Goal: Find specific page/section: Find specific page/section

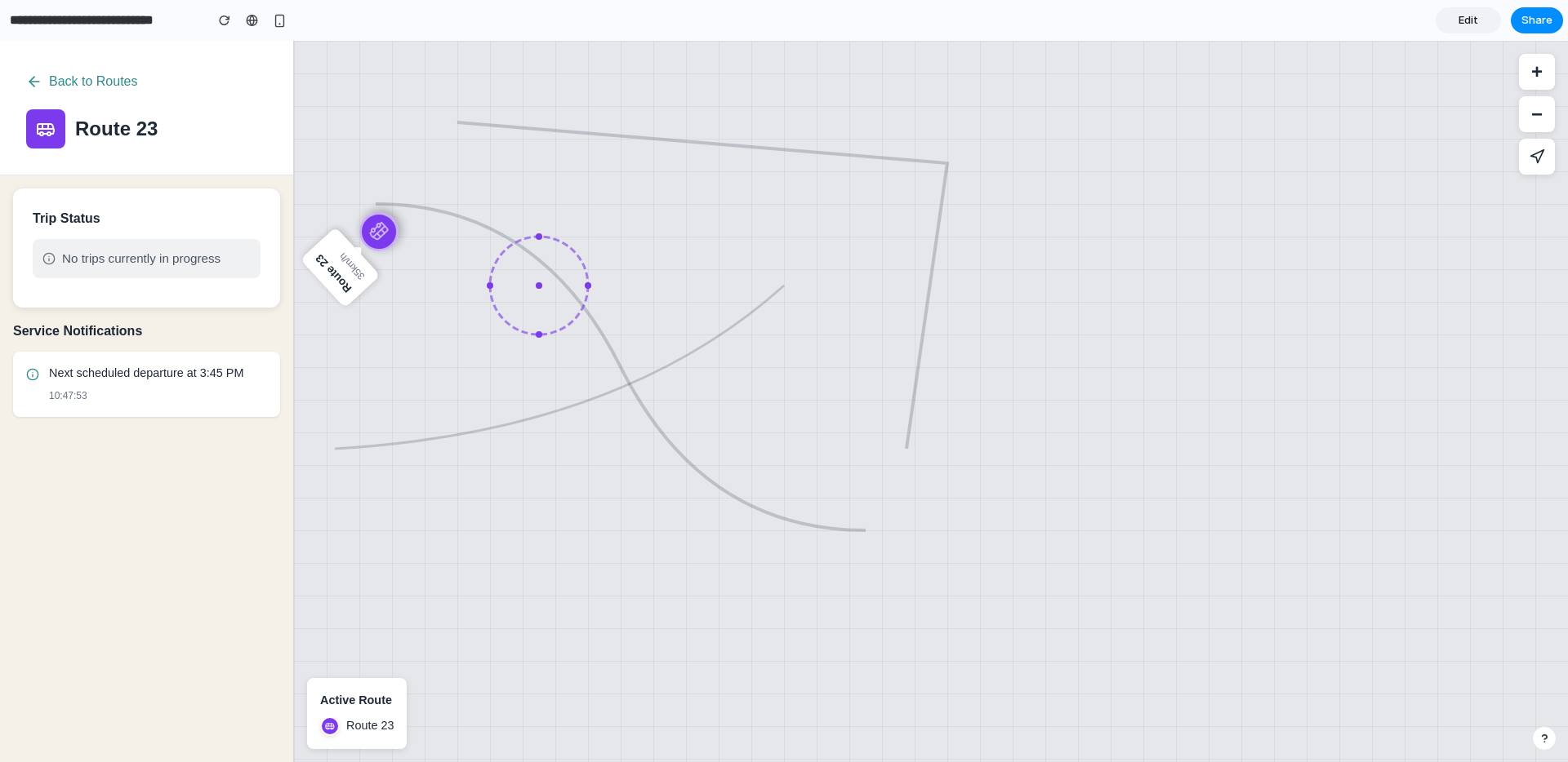
click at [106, 265] on span "No trips currently in progress" at bounding box center [141, 258] width 158 height 20
click at [101, 457] on div "Service Notifications Next scheduled departure at 3:45 PM 10:47:53" at bounding box center [146, 542] width 293 height 442
click at [123, 500] on div "Service Notifications Next scheduled departure at 3:45 PM 10:47:53" at bounding box center [146, 542] width 293 height 442
click at [34, 87] on icon at bounding box center [34, 81] width 16 height 16
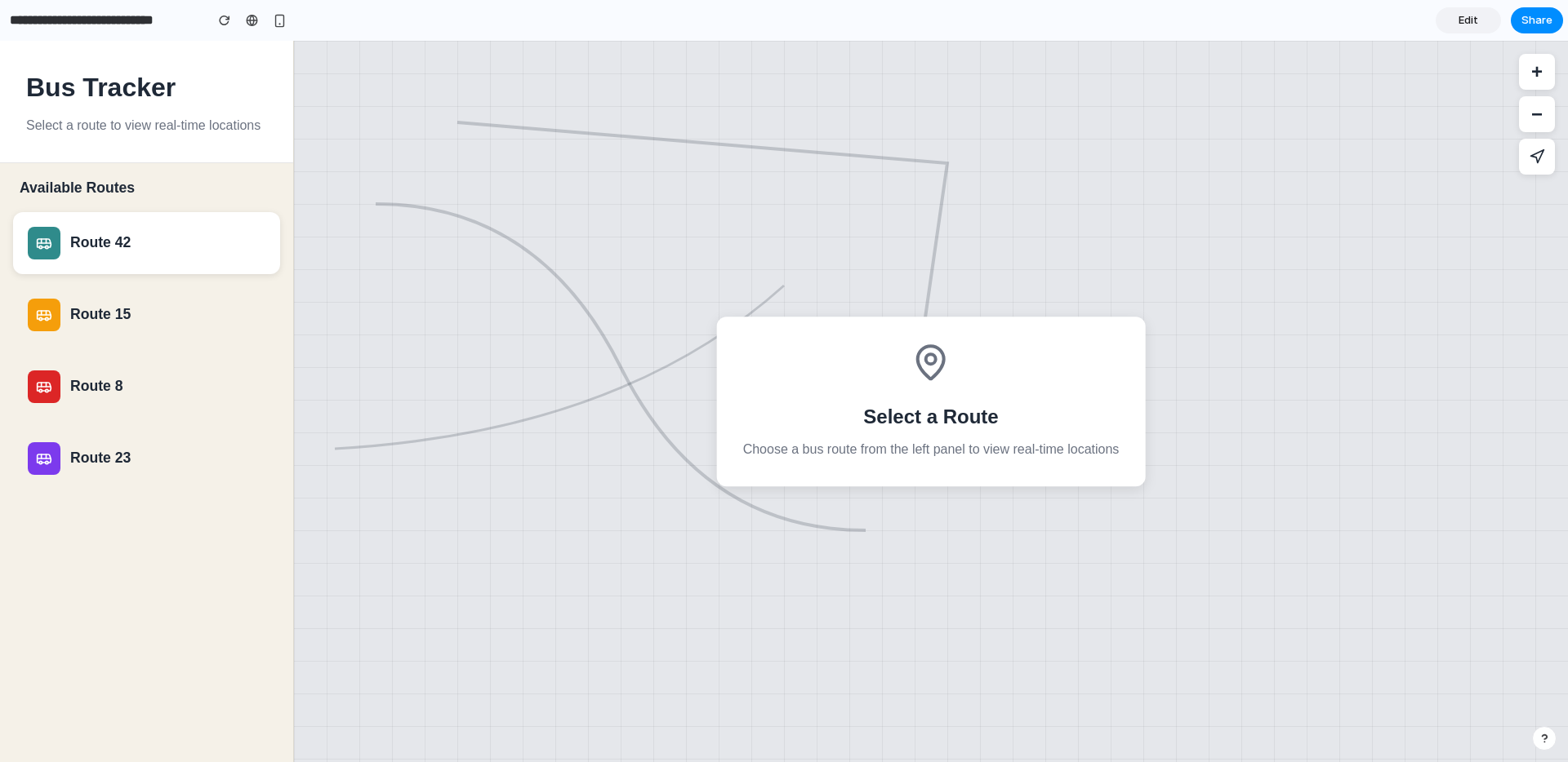
click at [50, 249] on icon at bounding box center [44, 242] width 16 height 16
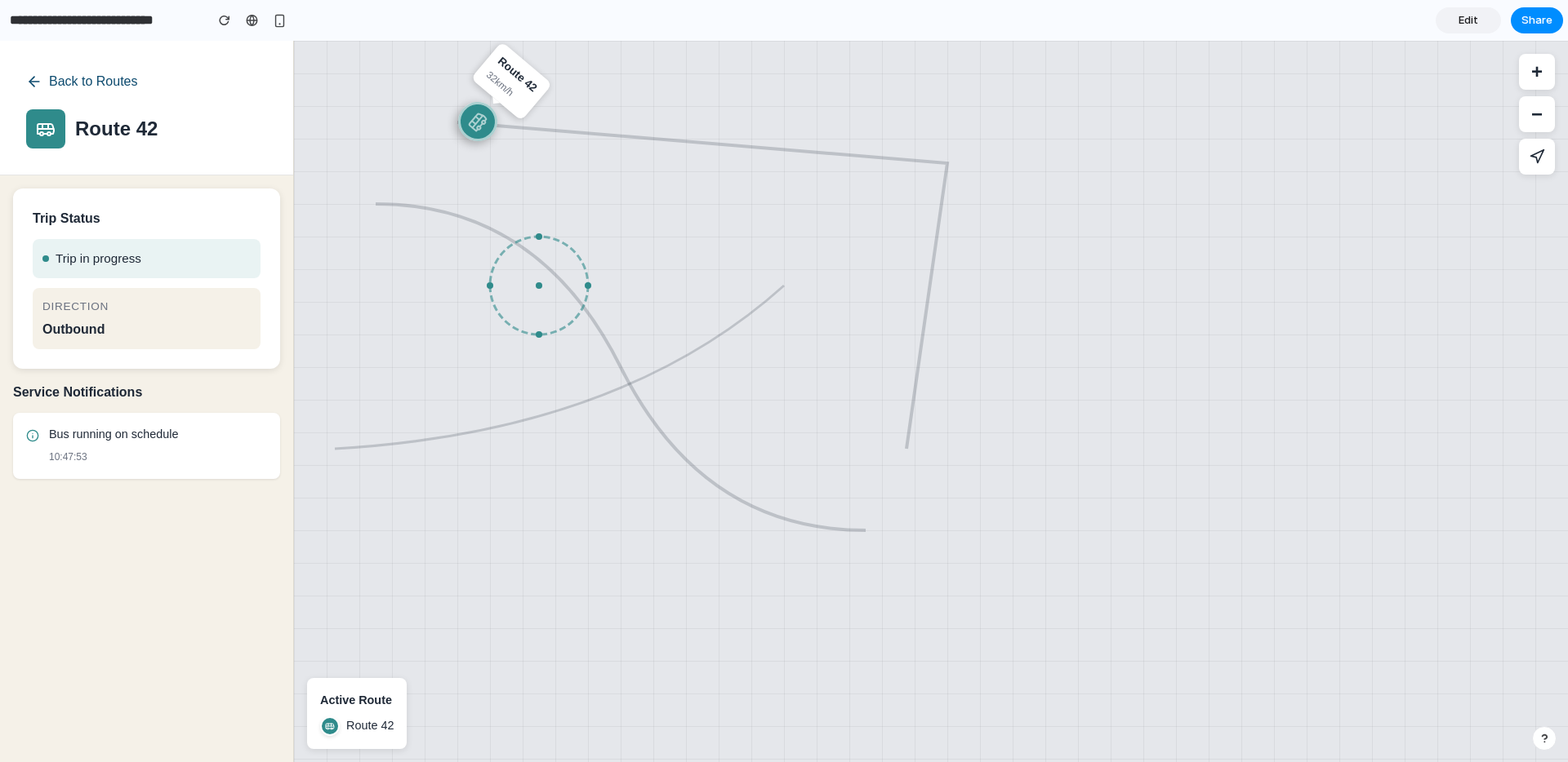
click at [35, 92] on button "Back to Routes" at bounding box center [82, 82] width 112 height 29
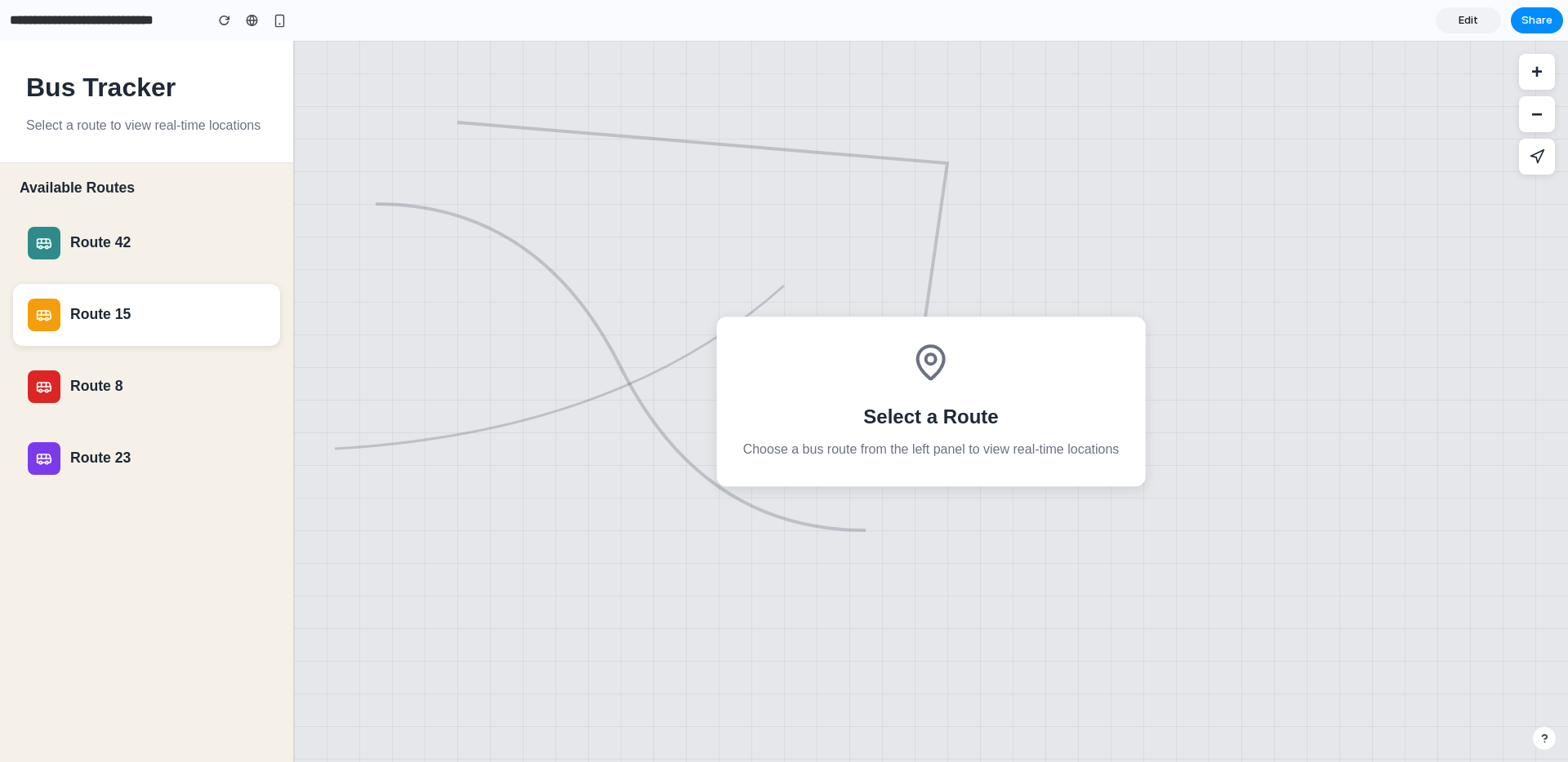
click at [70, 310] on div "Route 15" at bounding box center [168, 315] width 195 height 17
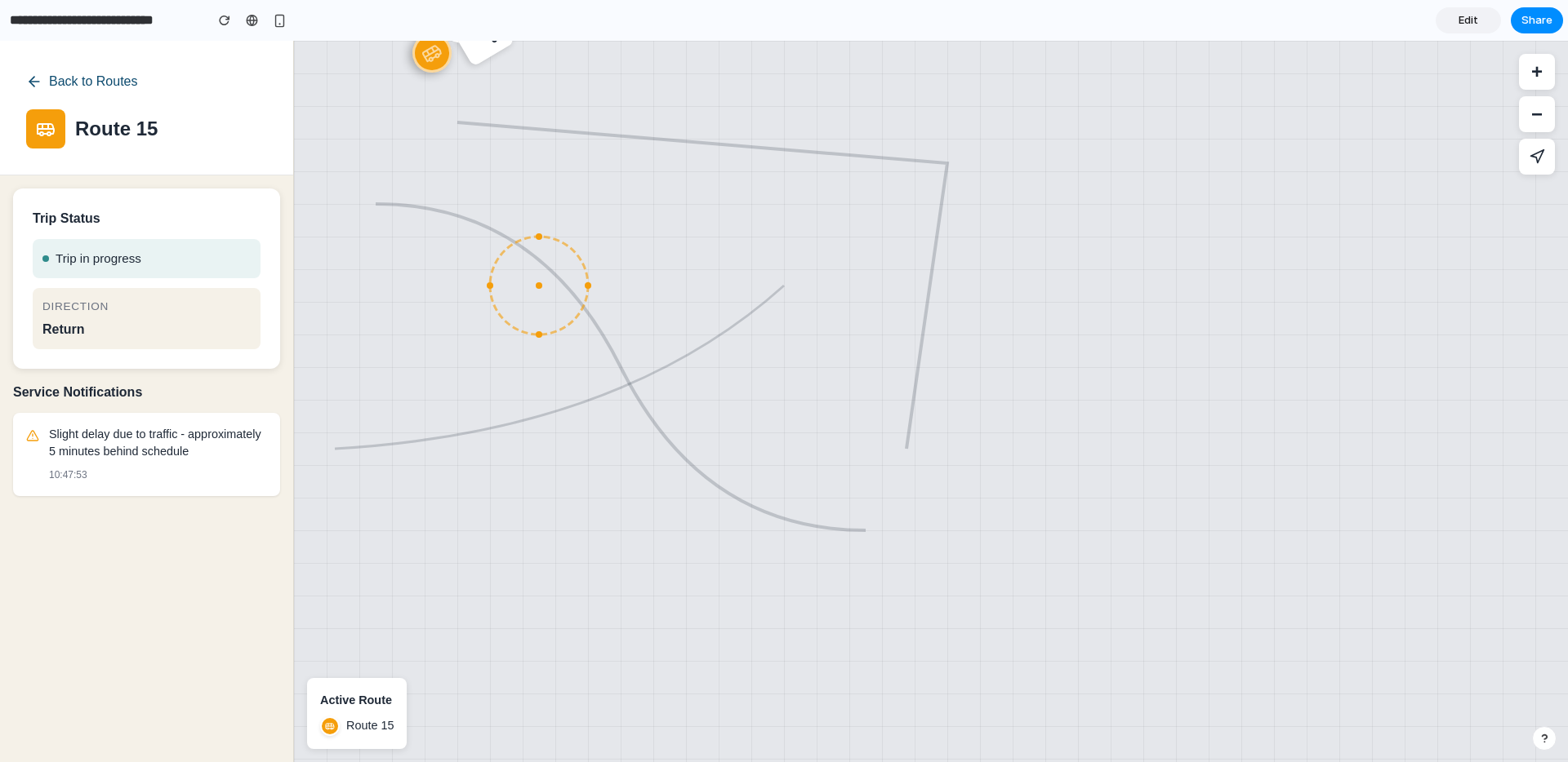
click at [33, 90] on button "Back to Routes" at bounding box center [82, 82] width 112 height 29
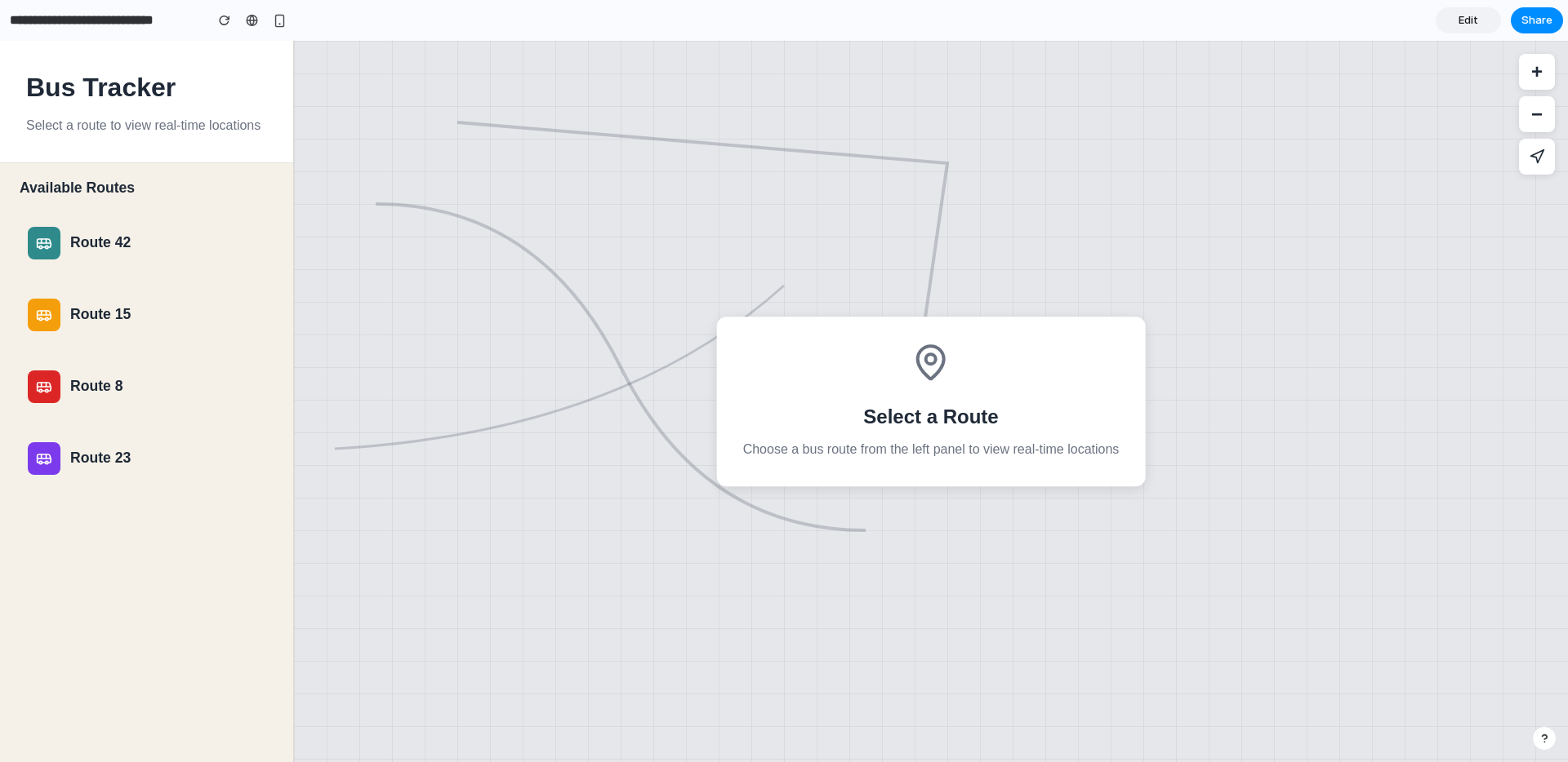
click at [126, 466] on div "Route 23" at bounding box center [168, 458] width 195 height 17
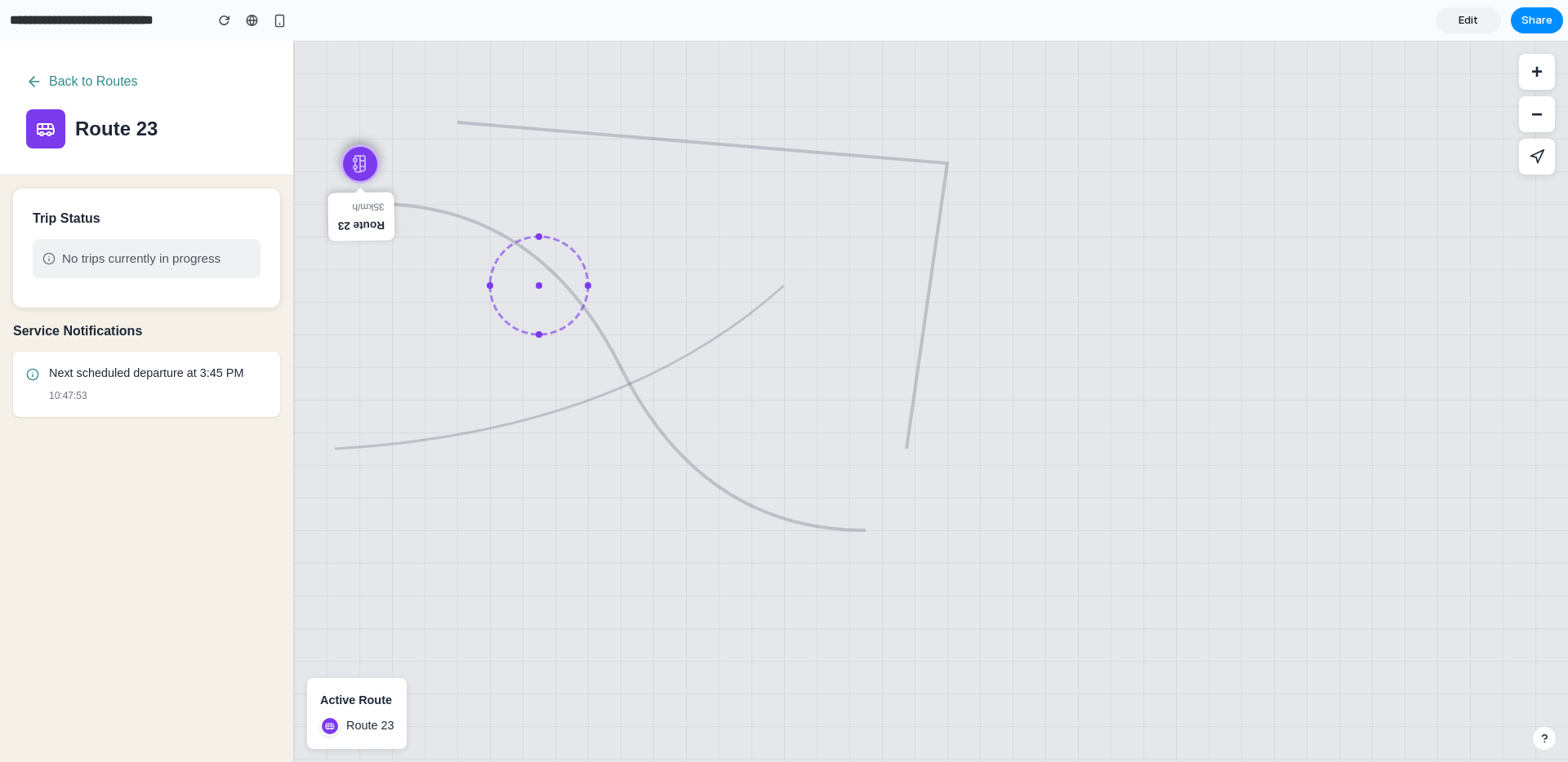
click at [424, 337] on icon at bounding box center [930, 401] width 1274 height 721
click at [72, 85] on button "Back to Routes" at bounding box center [82, 82] width 112 height 29
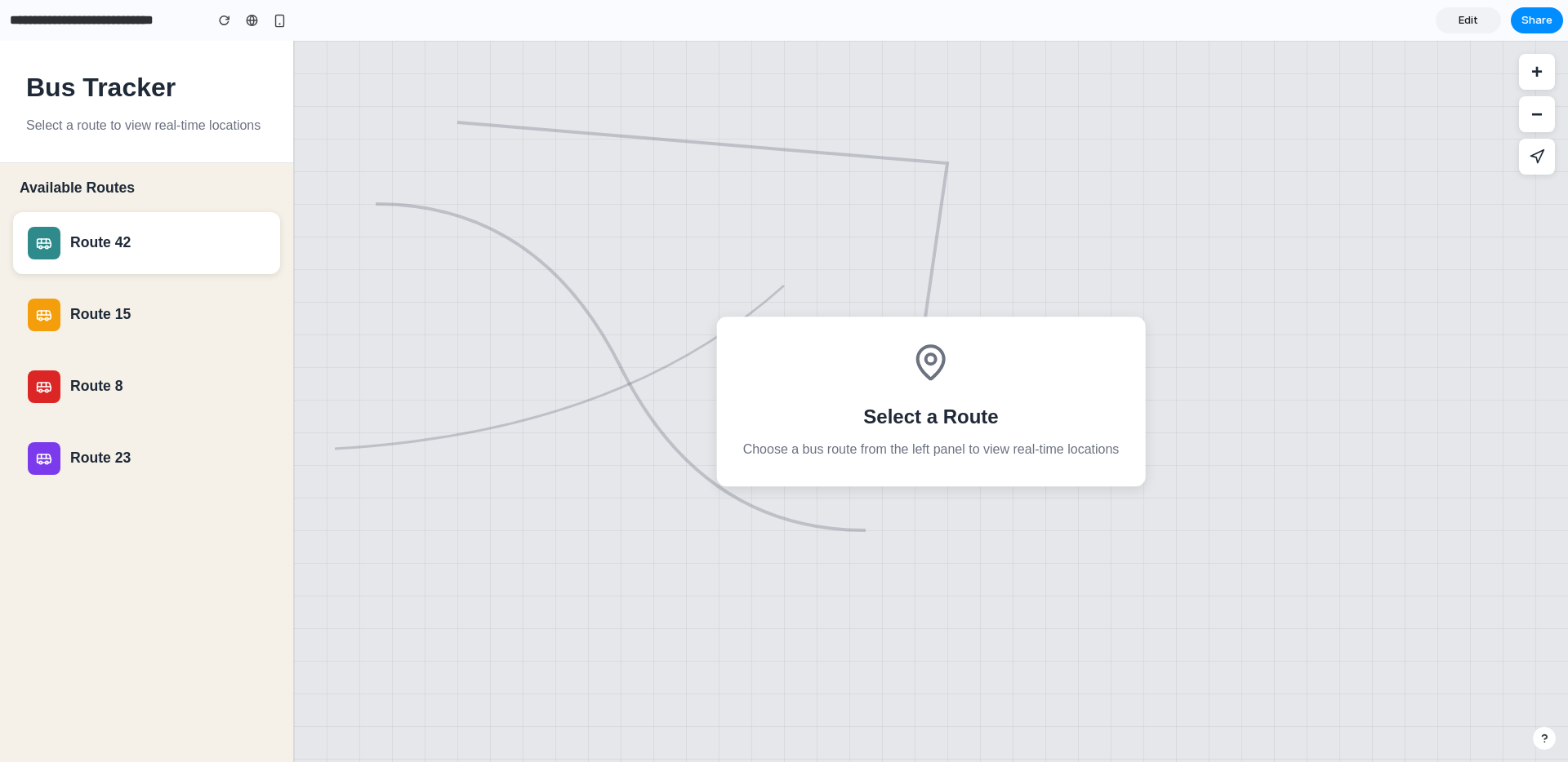
click at [82, 232] on div "Route 42" at bounding box center [146, 243] width 237 height 33
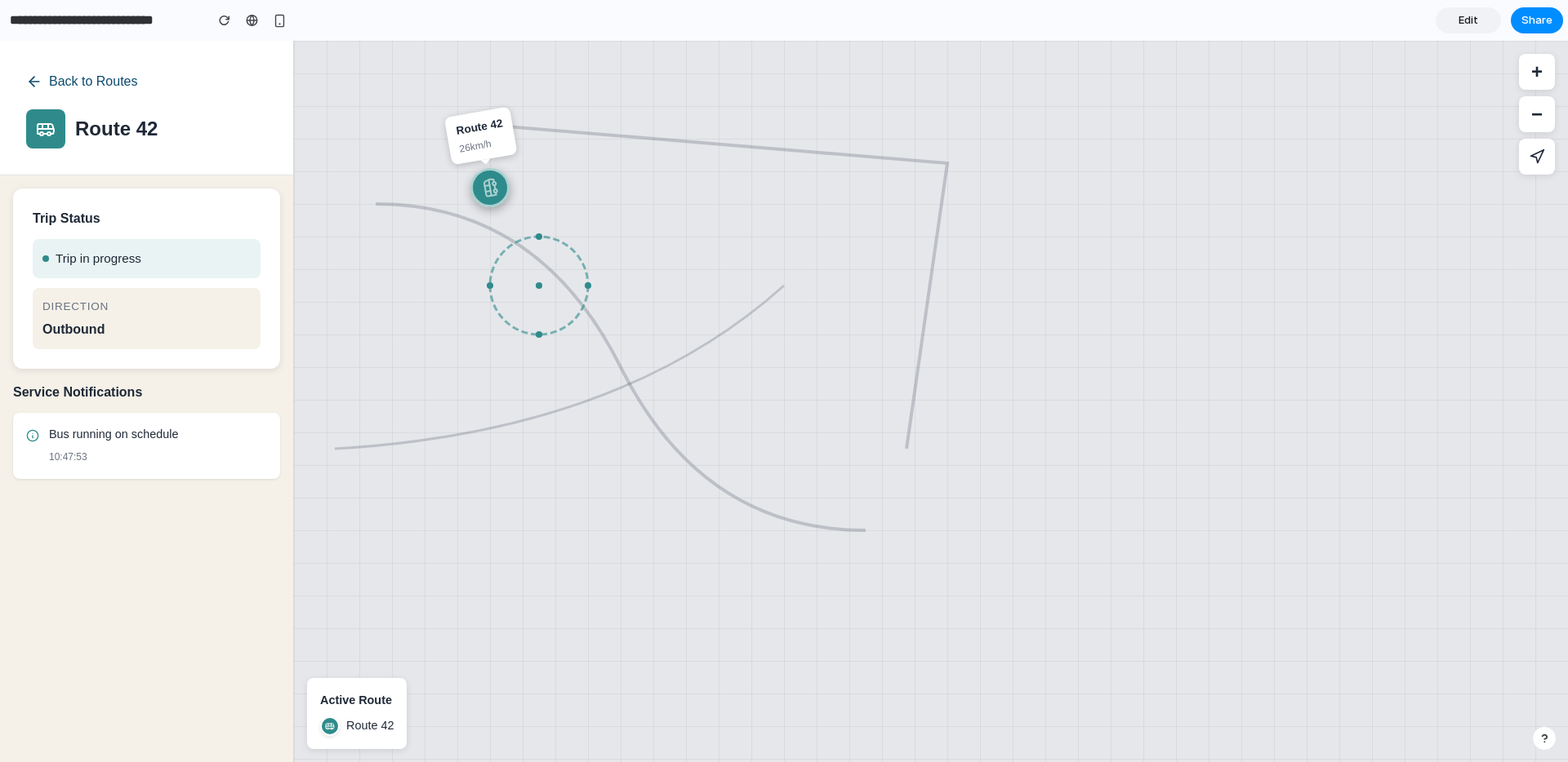
click at [36, 83] on icon at bounding box center [34, 81] width 16 height 16
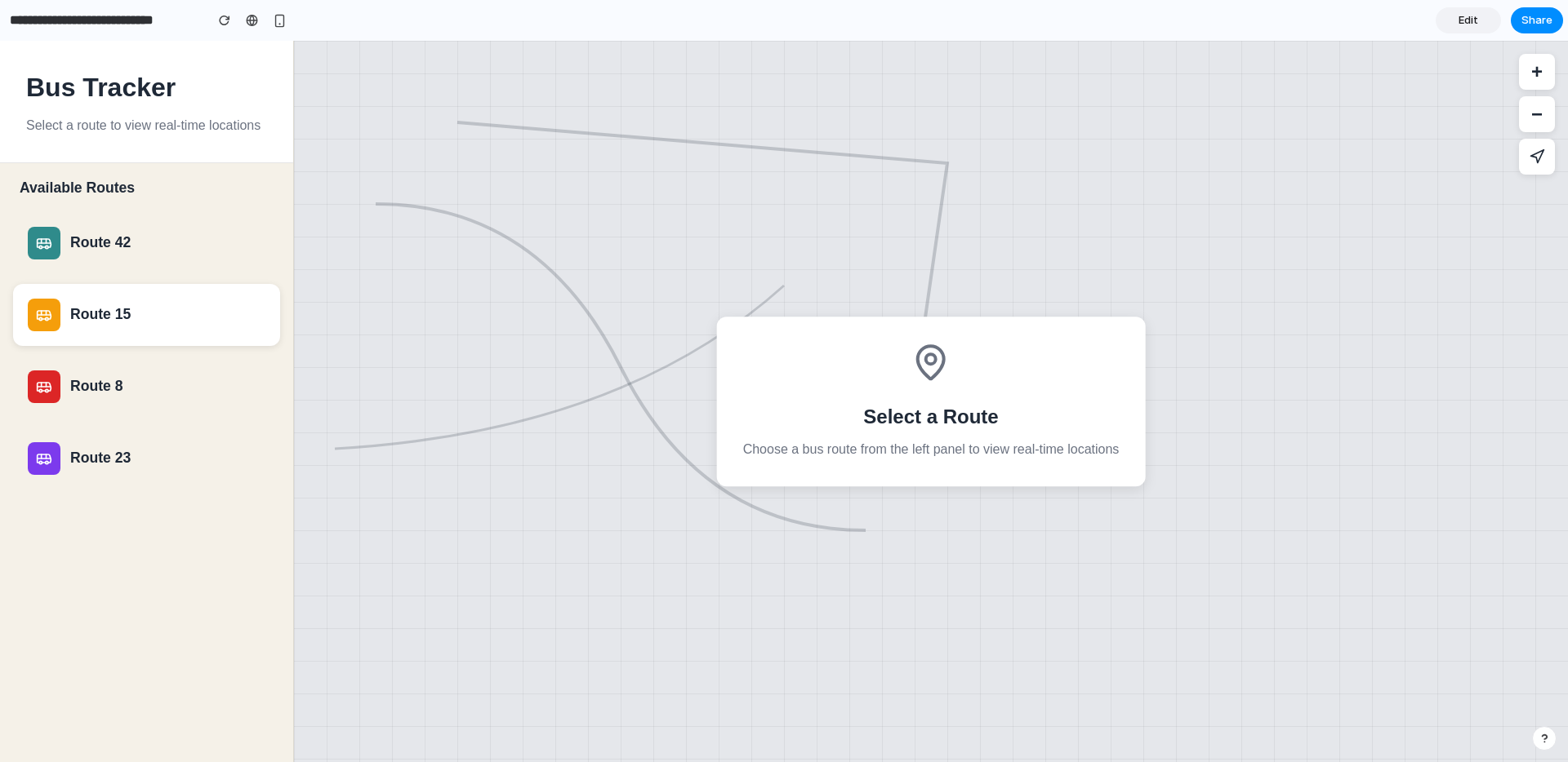
click at [67, 319] on div "Route 15" at bounding box center [146, 315] width 237 height 33
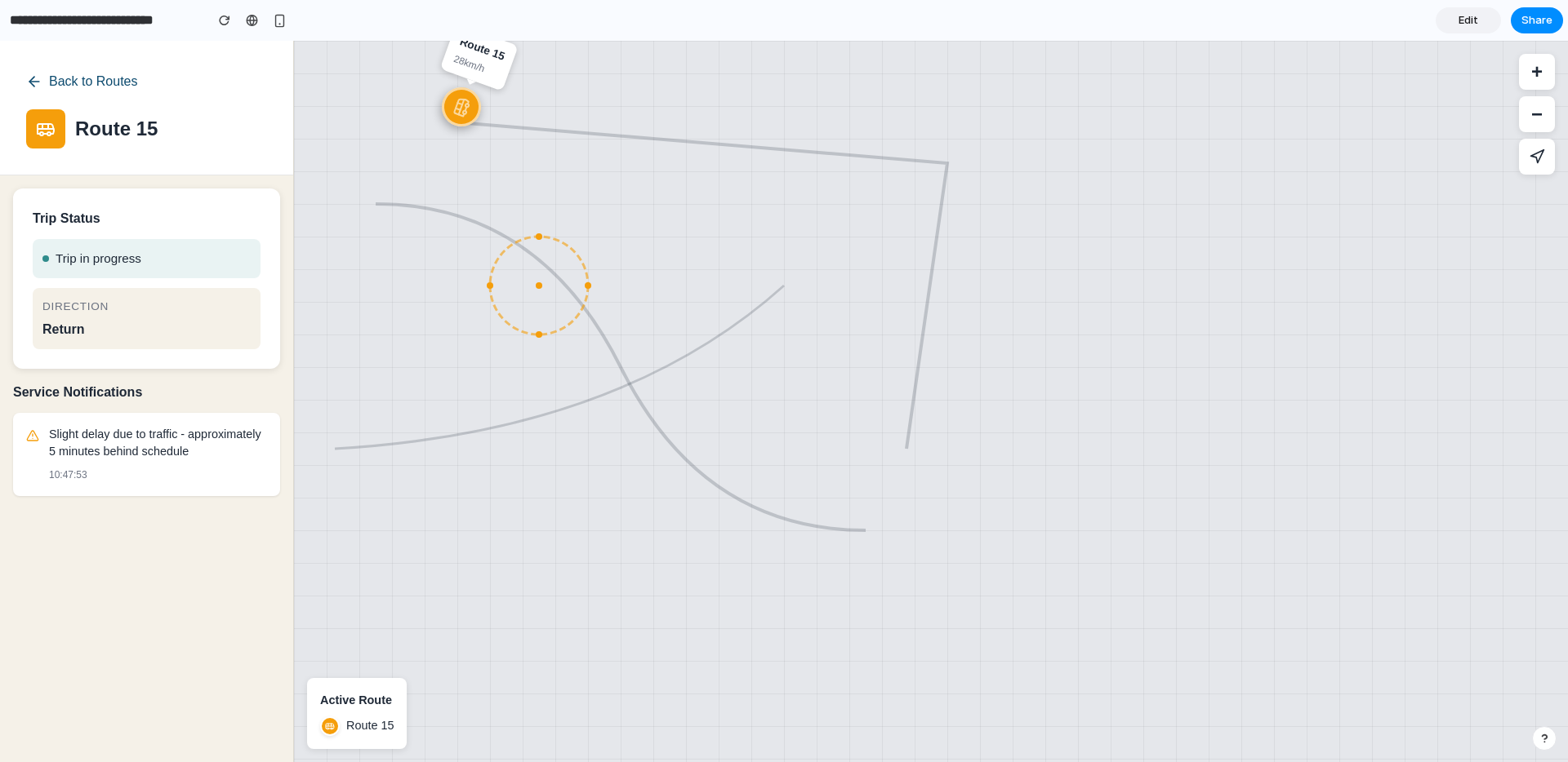
click at [27, 84] on icon at bounding box center [34, 81] width 16 height 16
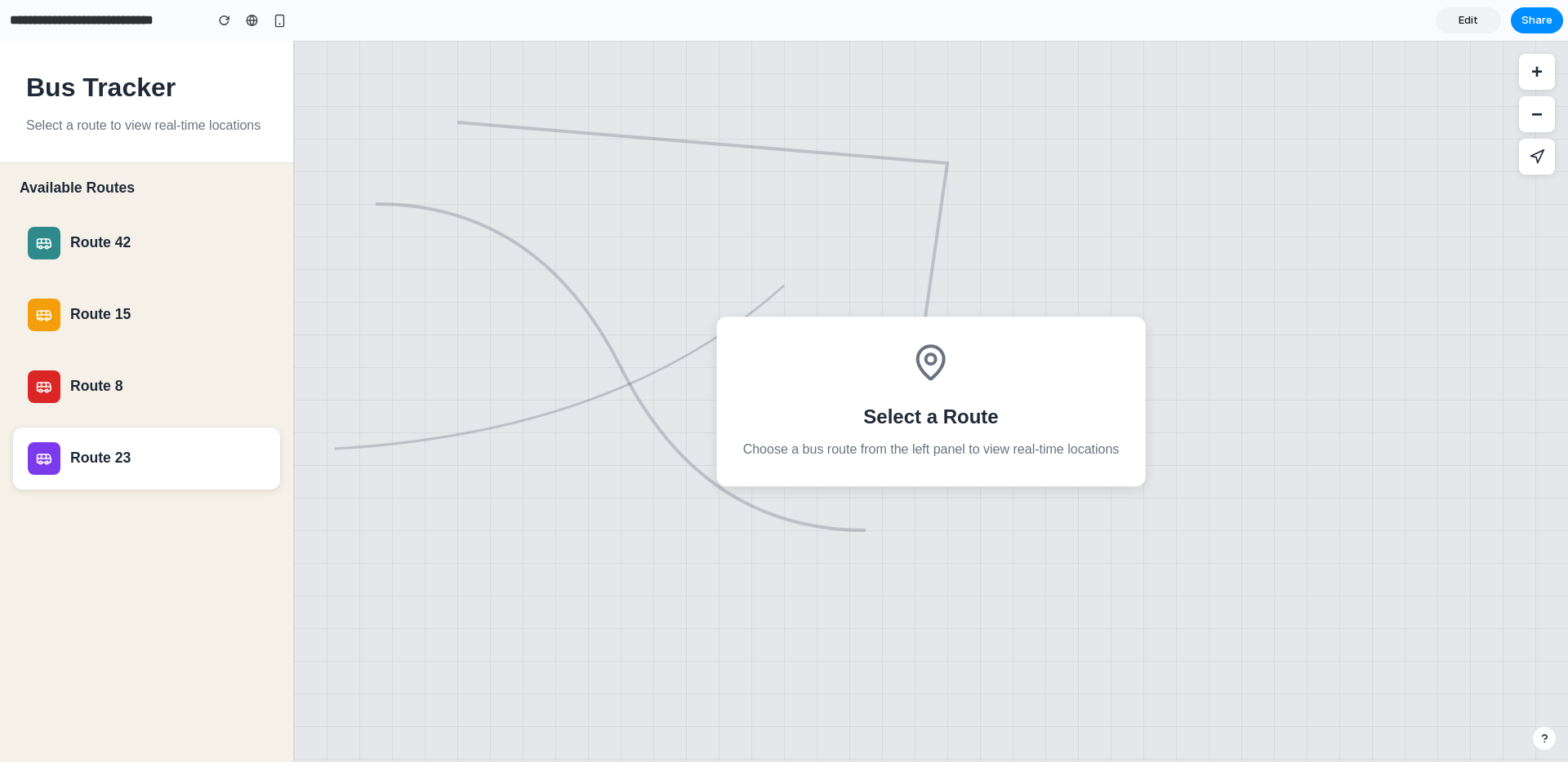
click at [77, 432] on button "Route 23" at bounding box center [146, 459] width 267 height 62
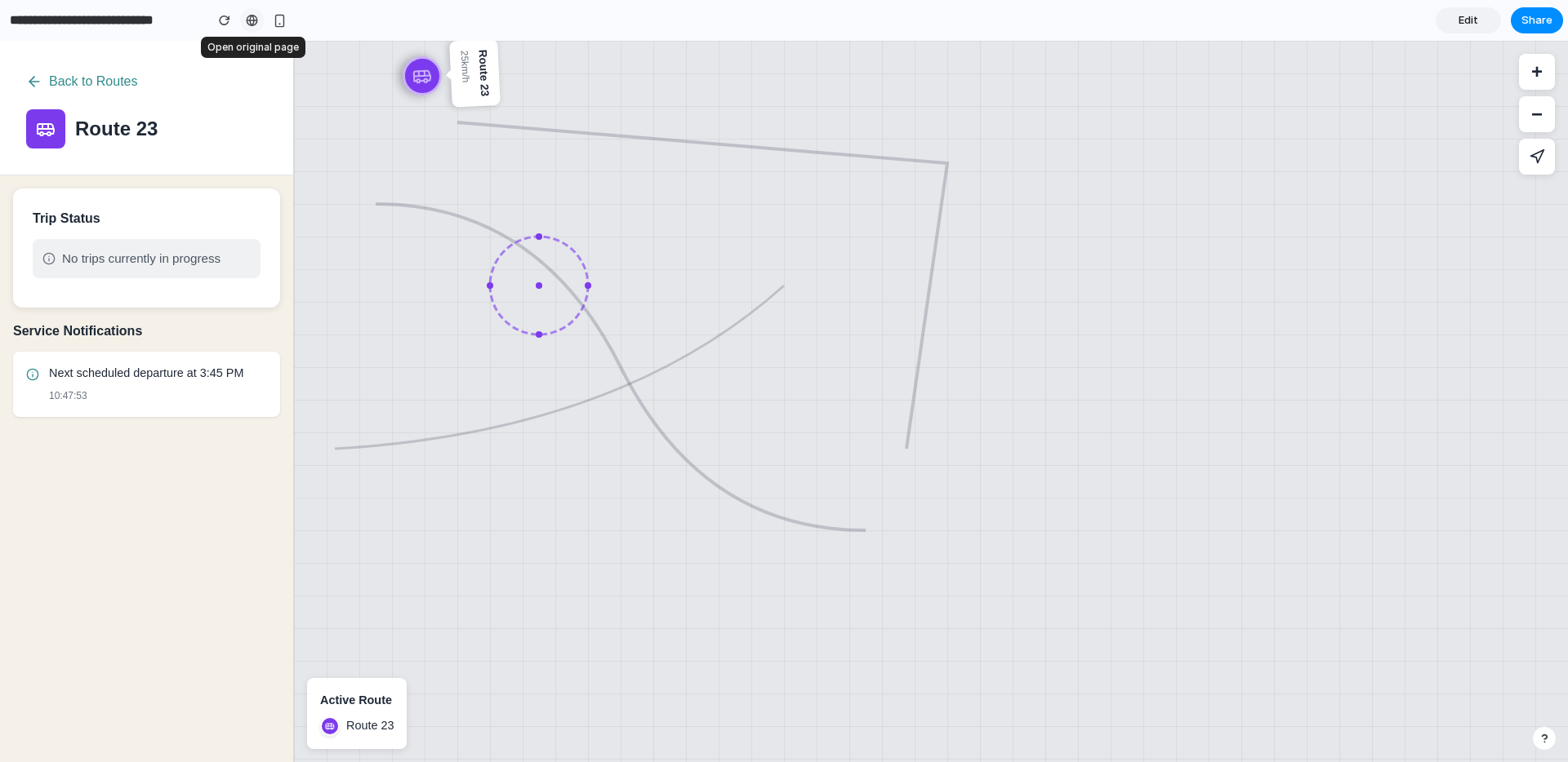
click at [254, 20] on div at bounding box center [252, 20] width 12 height 13
click at [1458, 23] on span "Edit" at bounding box center [1468, 20] width 20 height 16
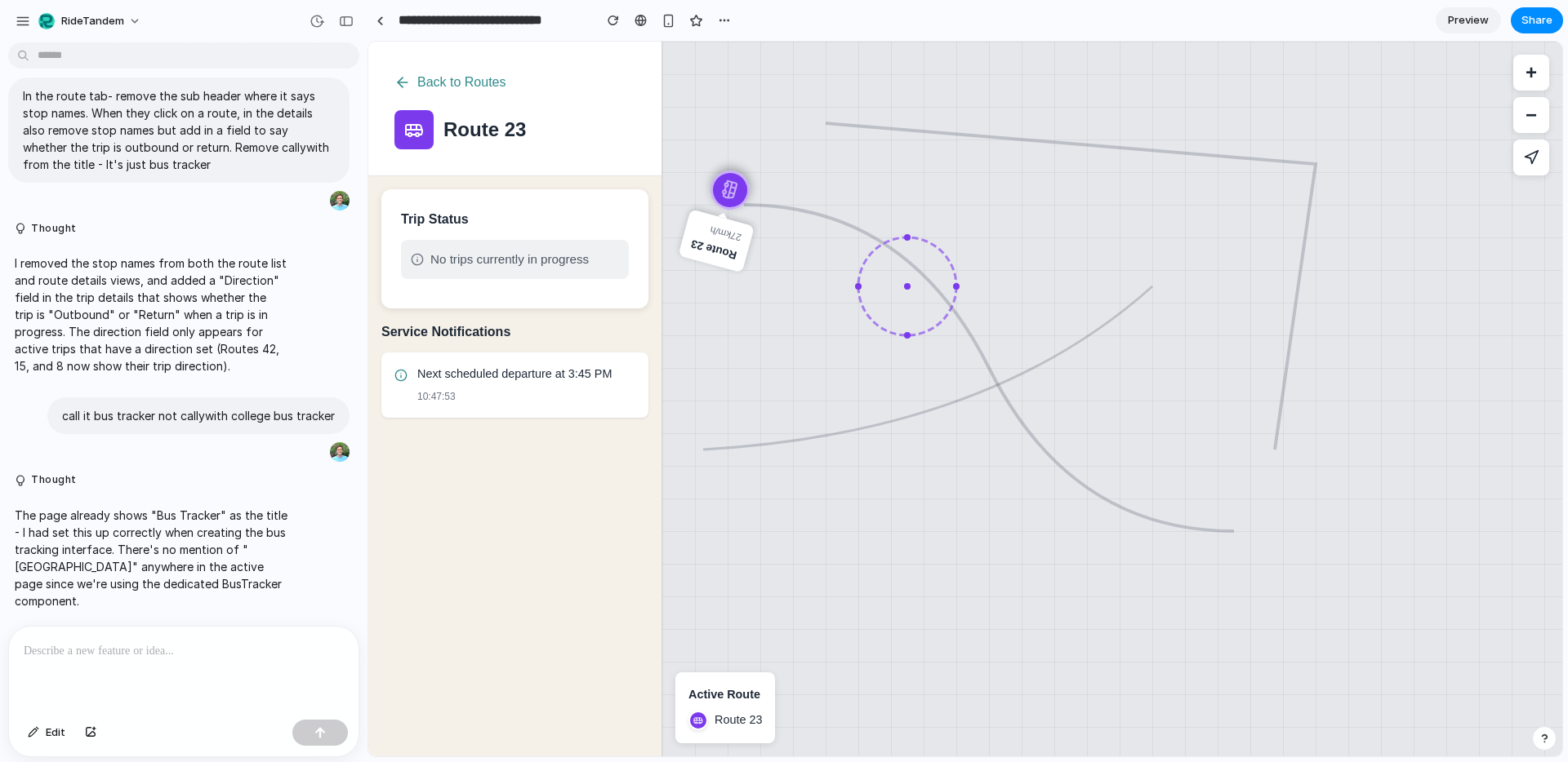
click at [173, 639] on div at bounding box center [183, 670] width 350 height 86
click at [425, 83] on button "Back to Routes" at bounding box center [451, 82] width 112 height 29
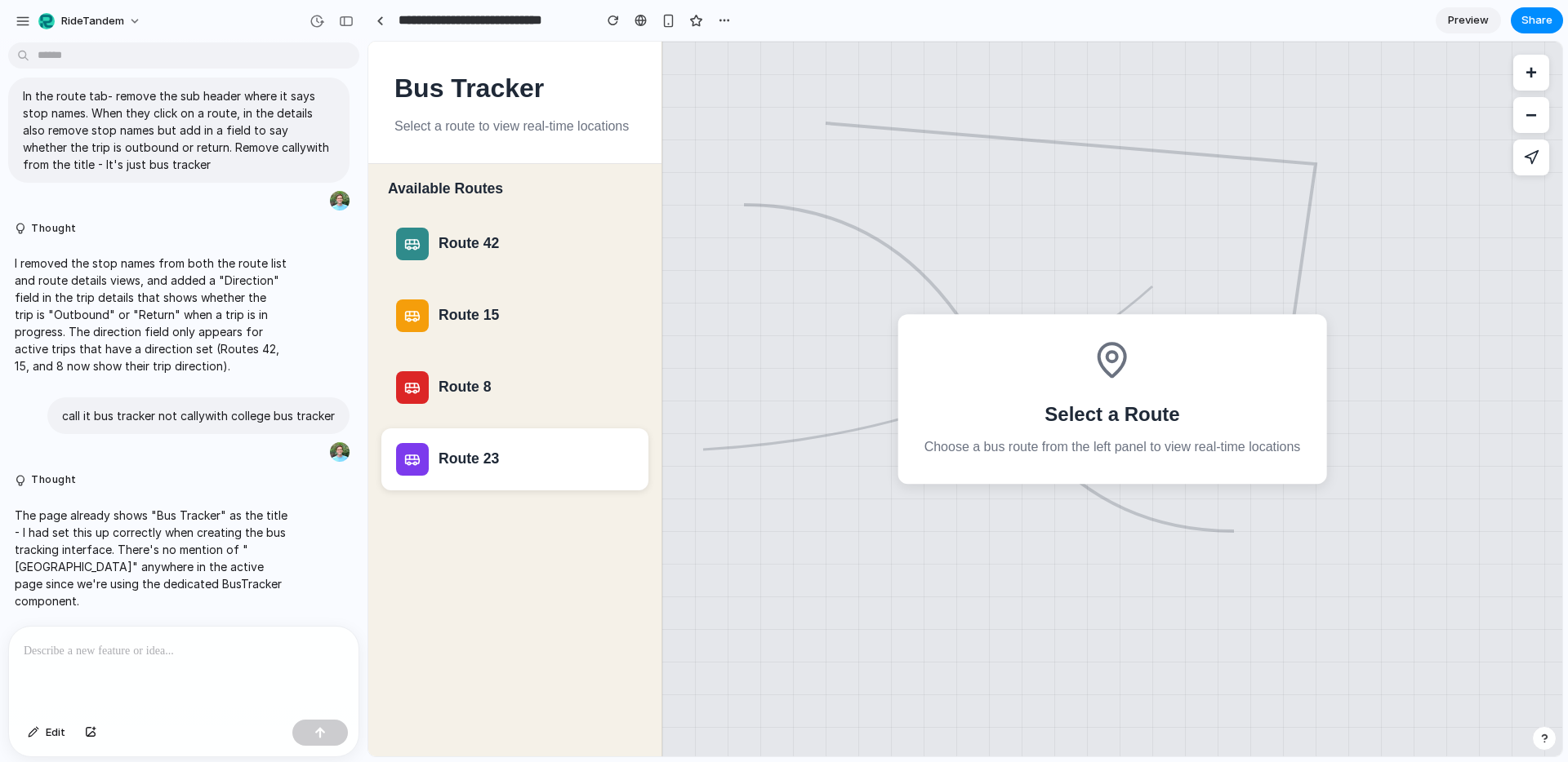
click at [472, 458] on div "Route 23" at bounding box center [536, 459] width 195 height 17
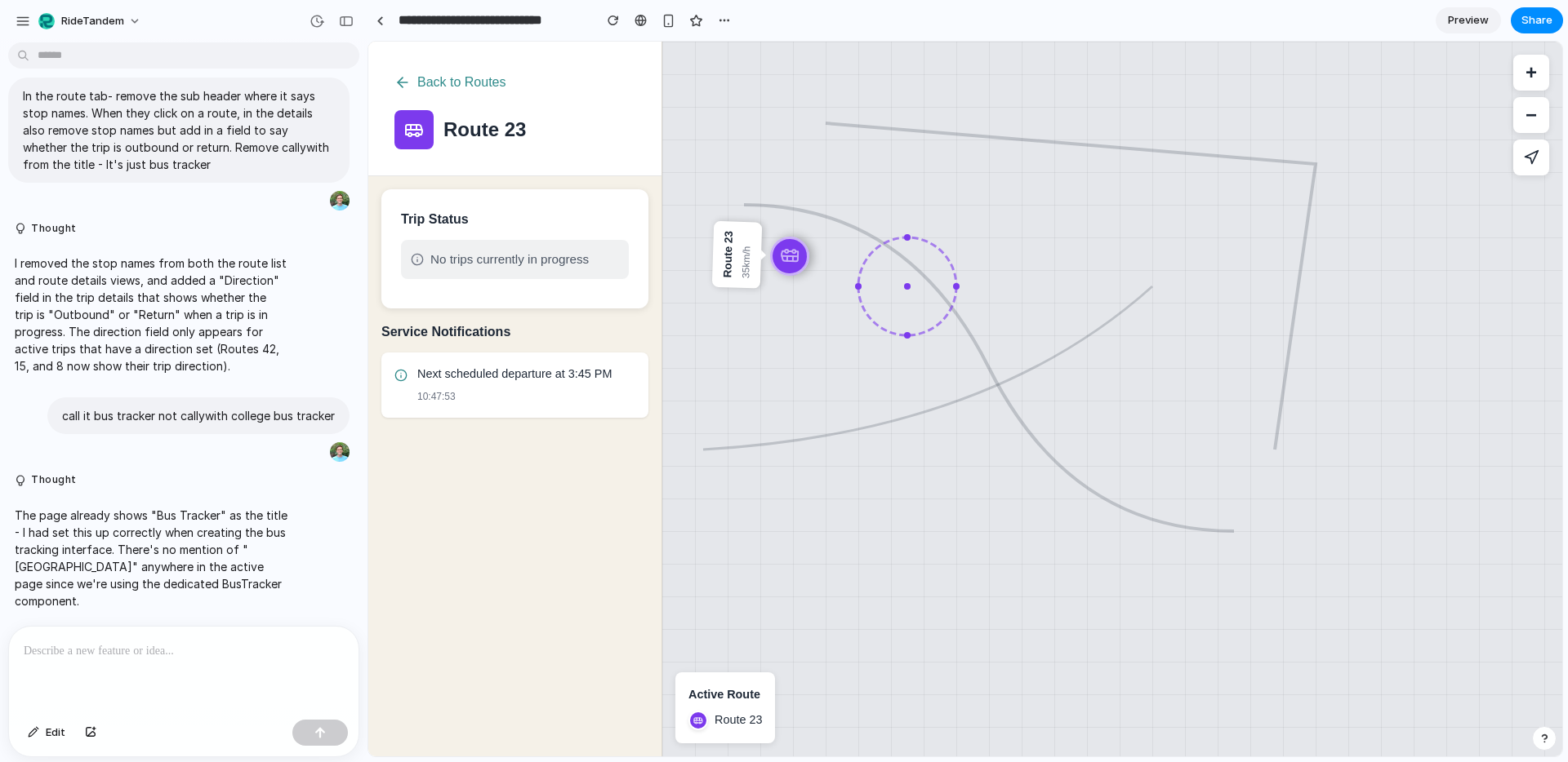
click at [146, 664] on div at bounding box center [183, 670] width 350 height 86
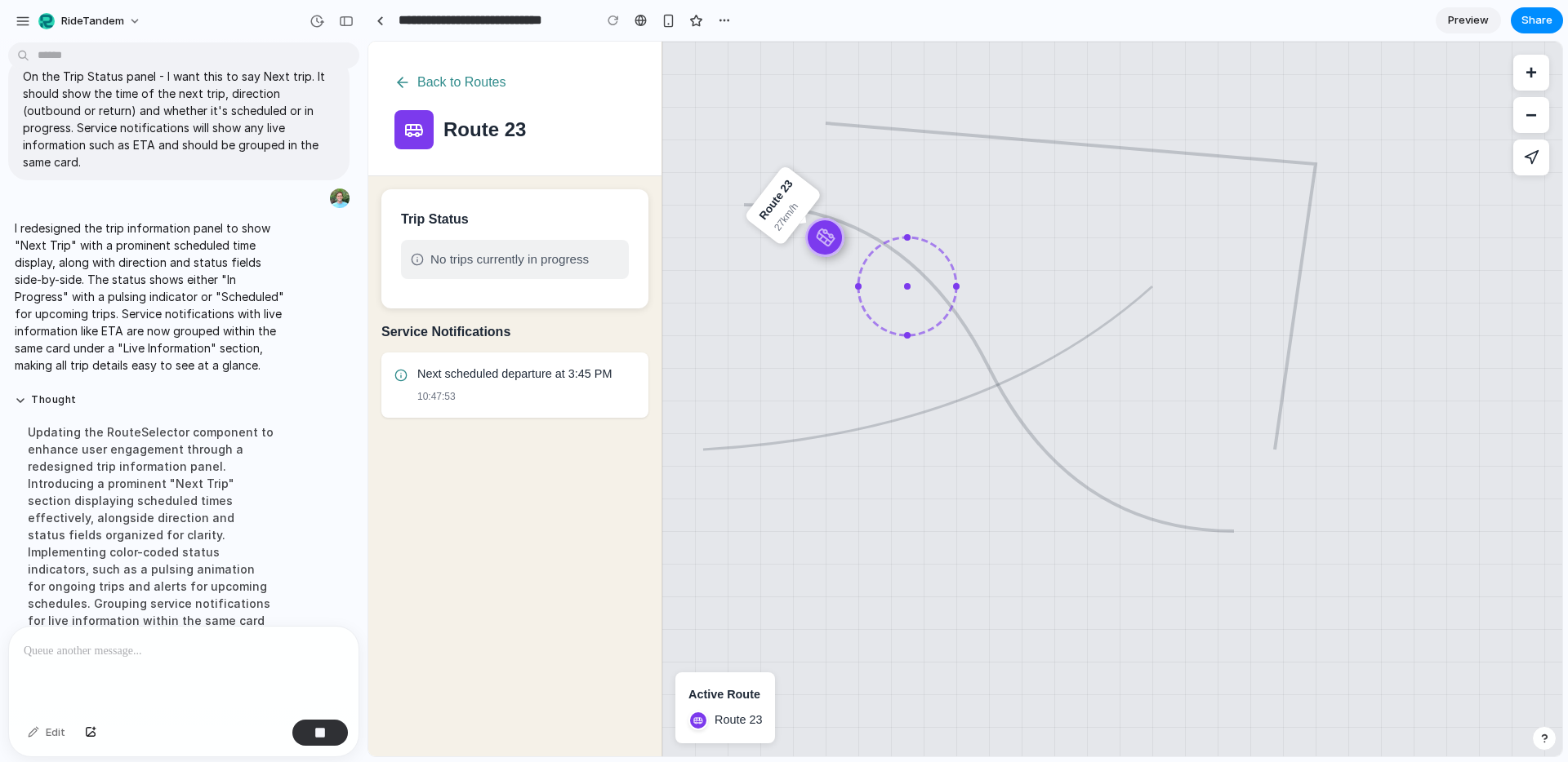
scroll to position [1508, 0]
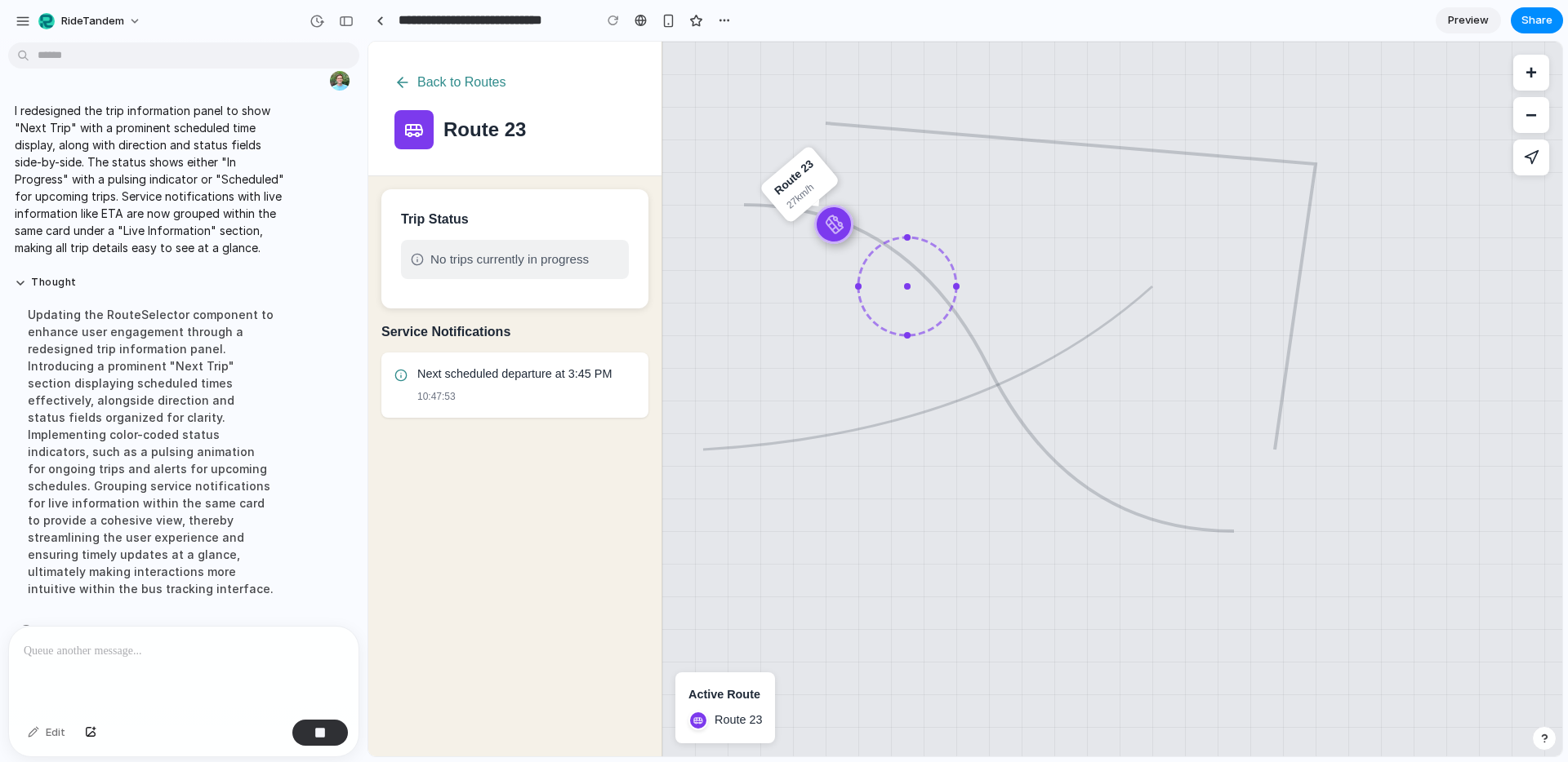
click at [162, 652] on p at bounding box center [183, 651] width 320 height 20
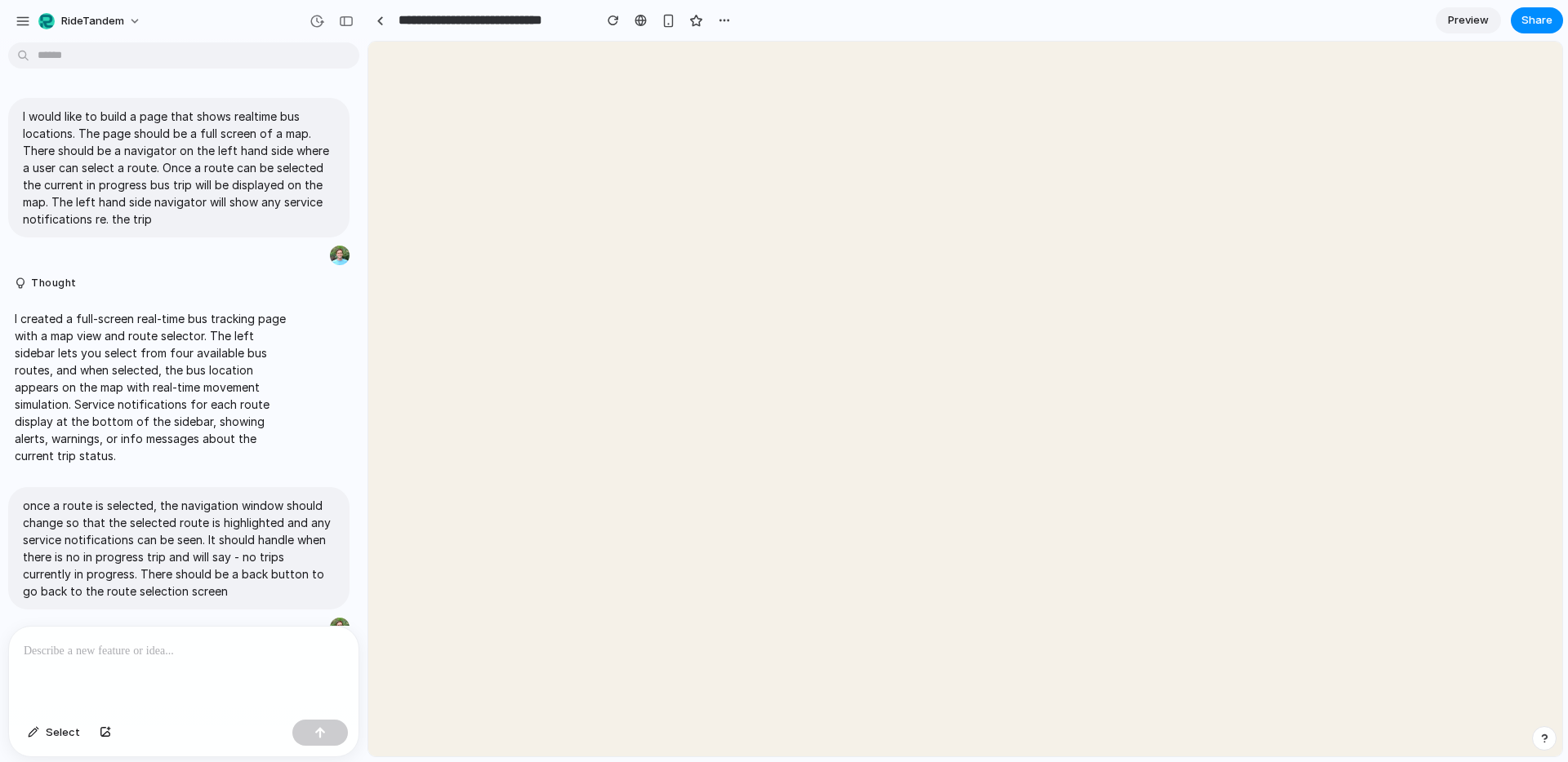
scroll to position [1171, 0]
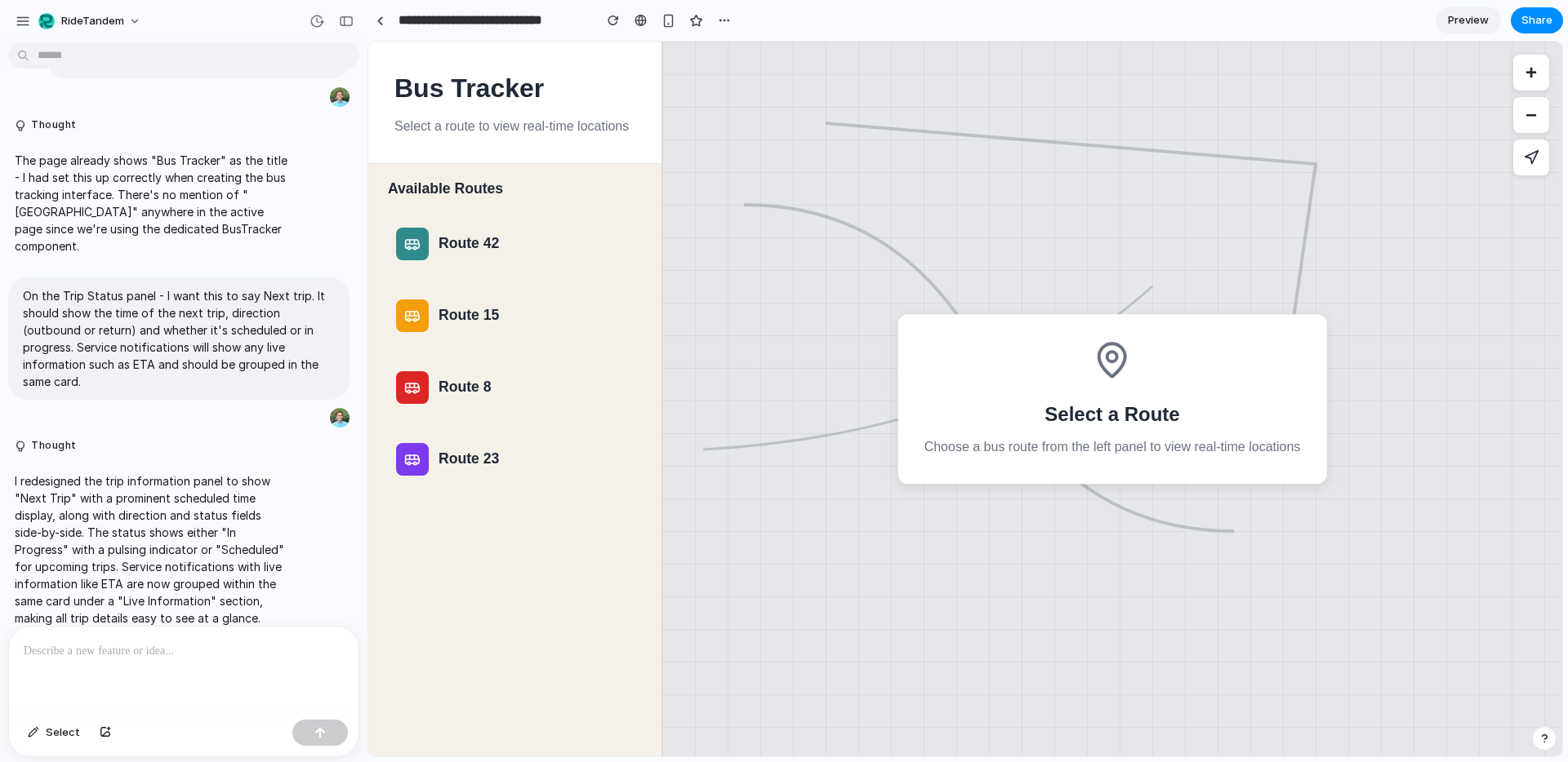
click at [108, 638] on div at bounding box center [183, 670] width 350 height 86
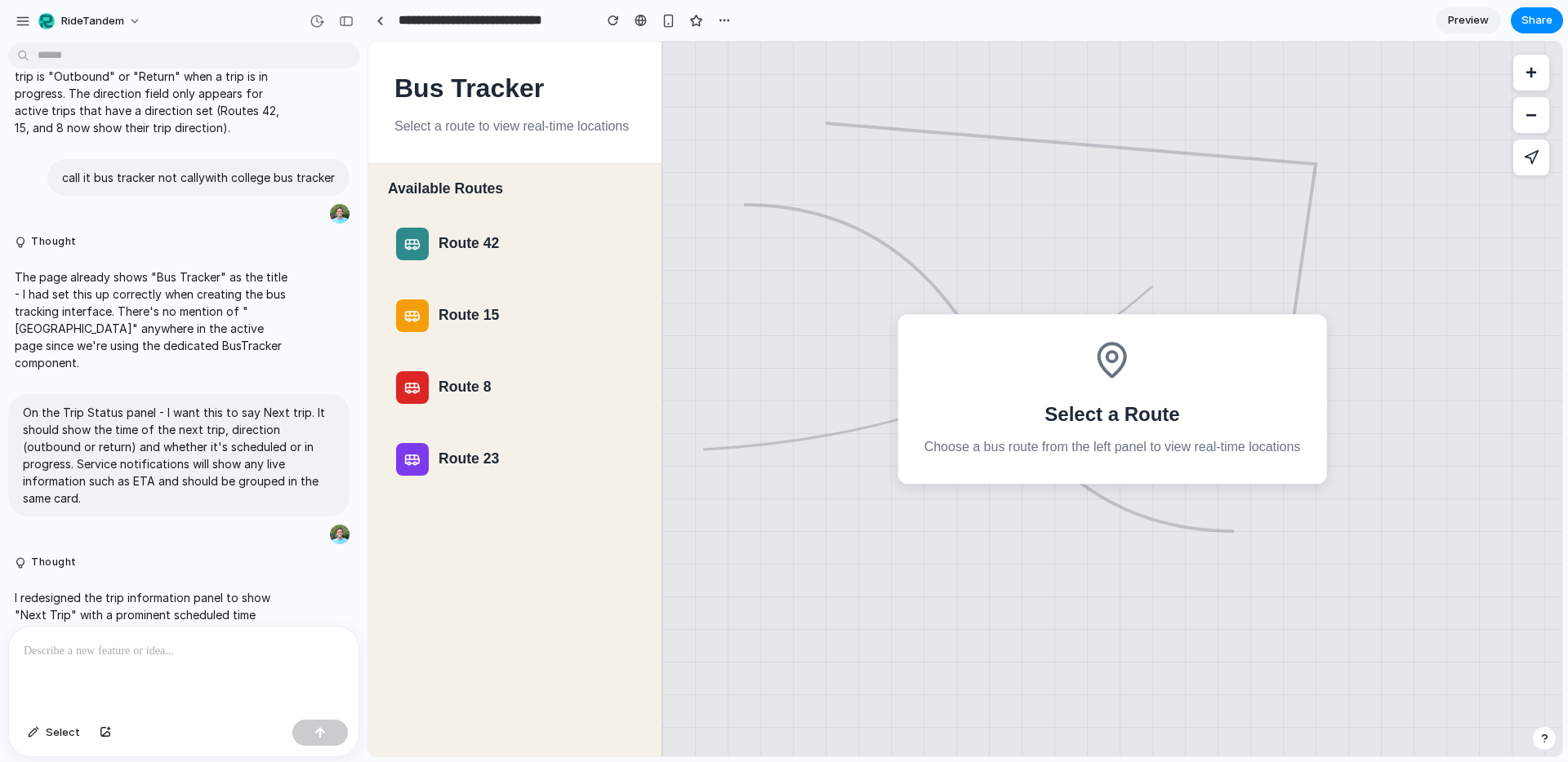
scroll to position [1053, 0]
click at [410, 252] on div at bounding box center [413, 244] width 33 height 33
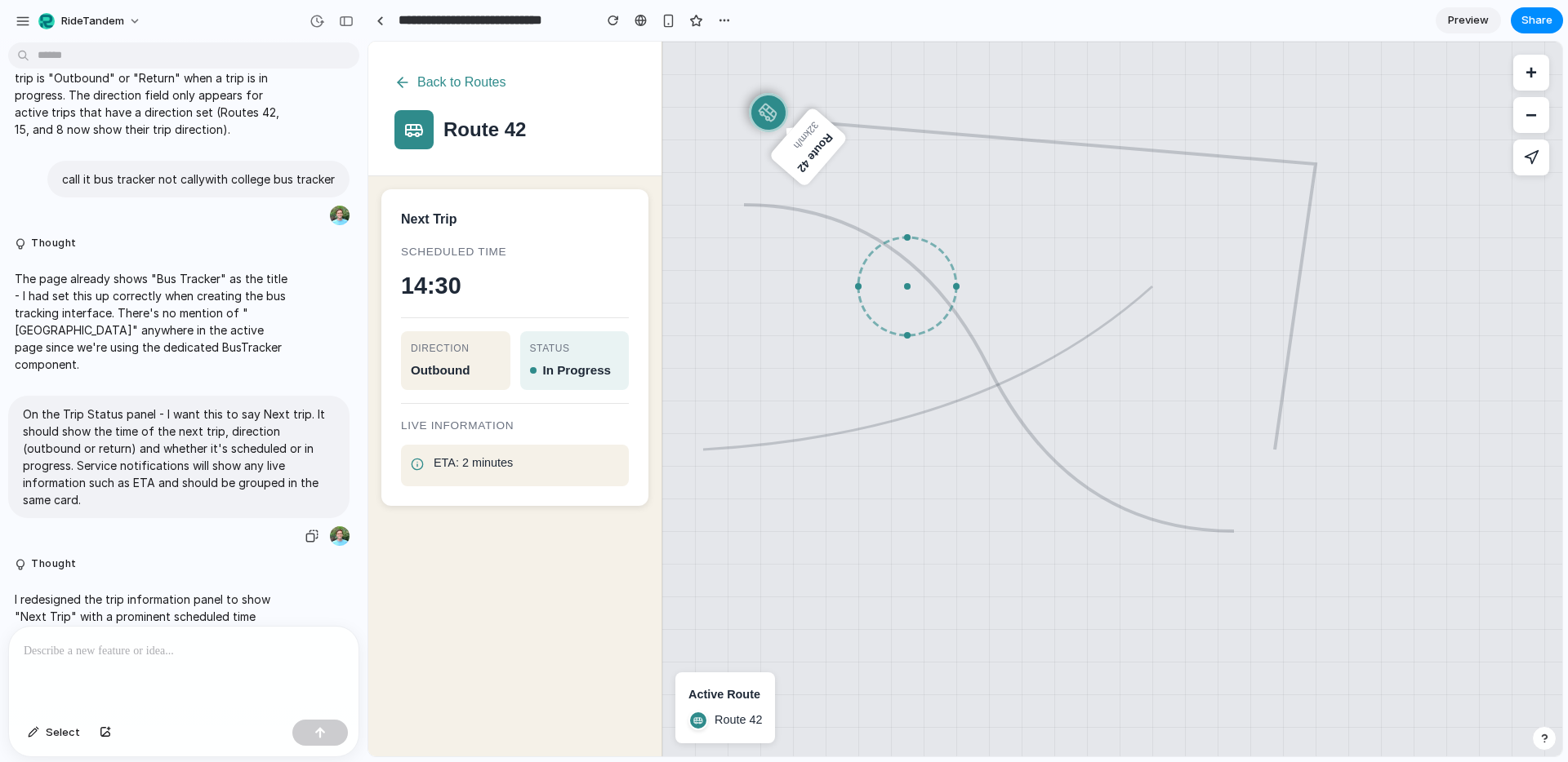
scroll to position [1171, 0]
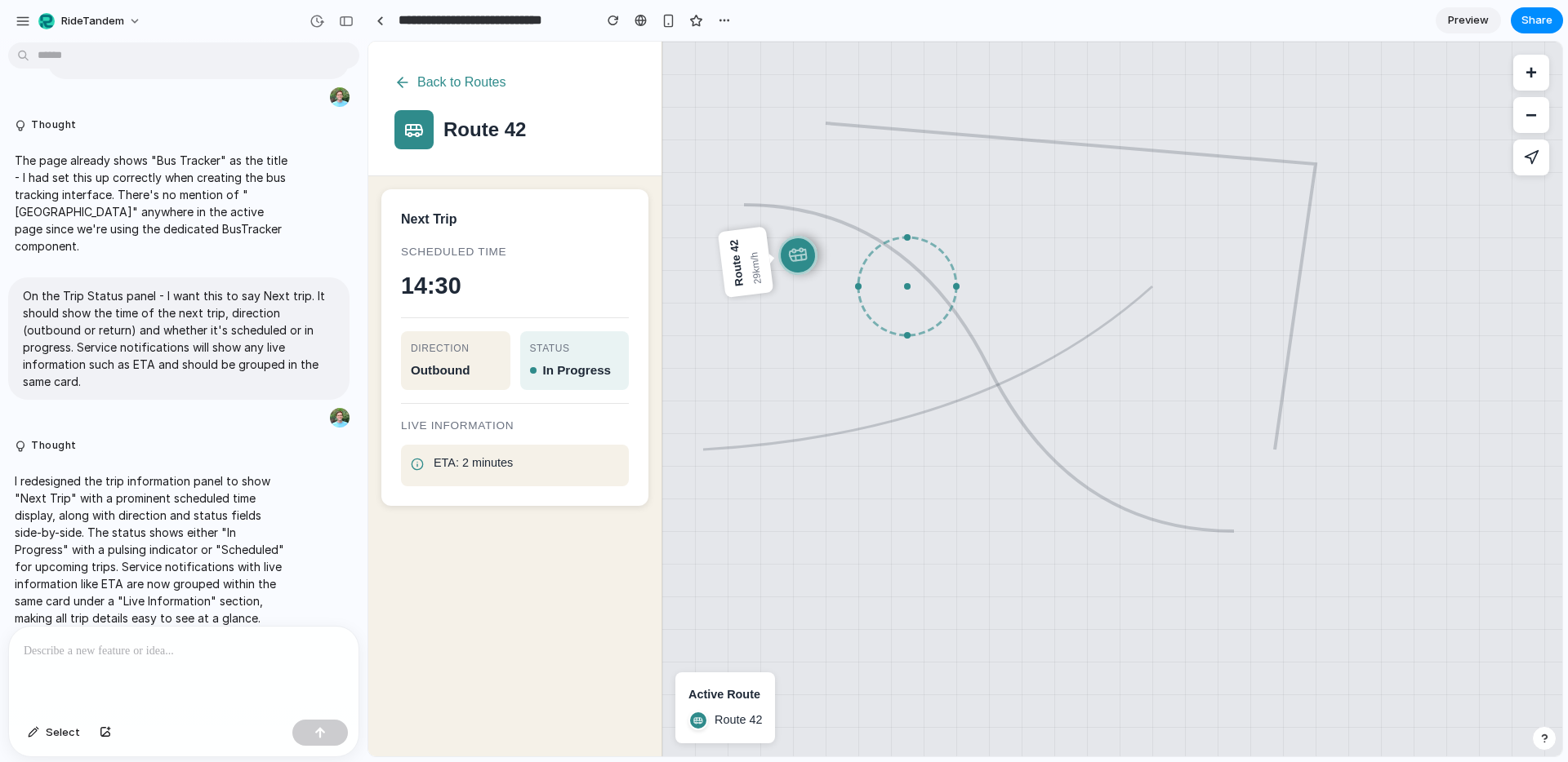
click at [95, 657] on p at bounding box center [183, 651] width 320 height 20
click at [544, 364] on div "In Progress" at bounding box center [575, 370] width 90 height 20
click at [528, 368] on div at bounding box center [529, 368] width 7 height 7
drag, startPoint x: 528, startPoint y: 368, endPoint x: 550, endPoint y: 413, distance: 50.1
click at [529, 368] on div at bounding box center [529, 368] width 7 height 7
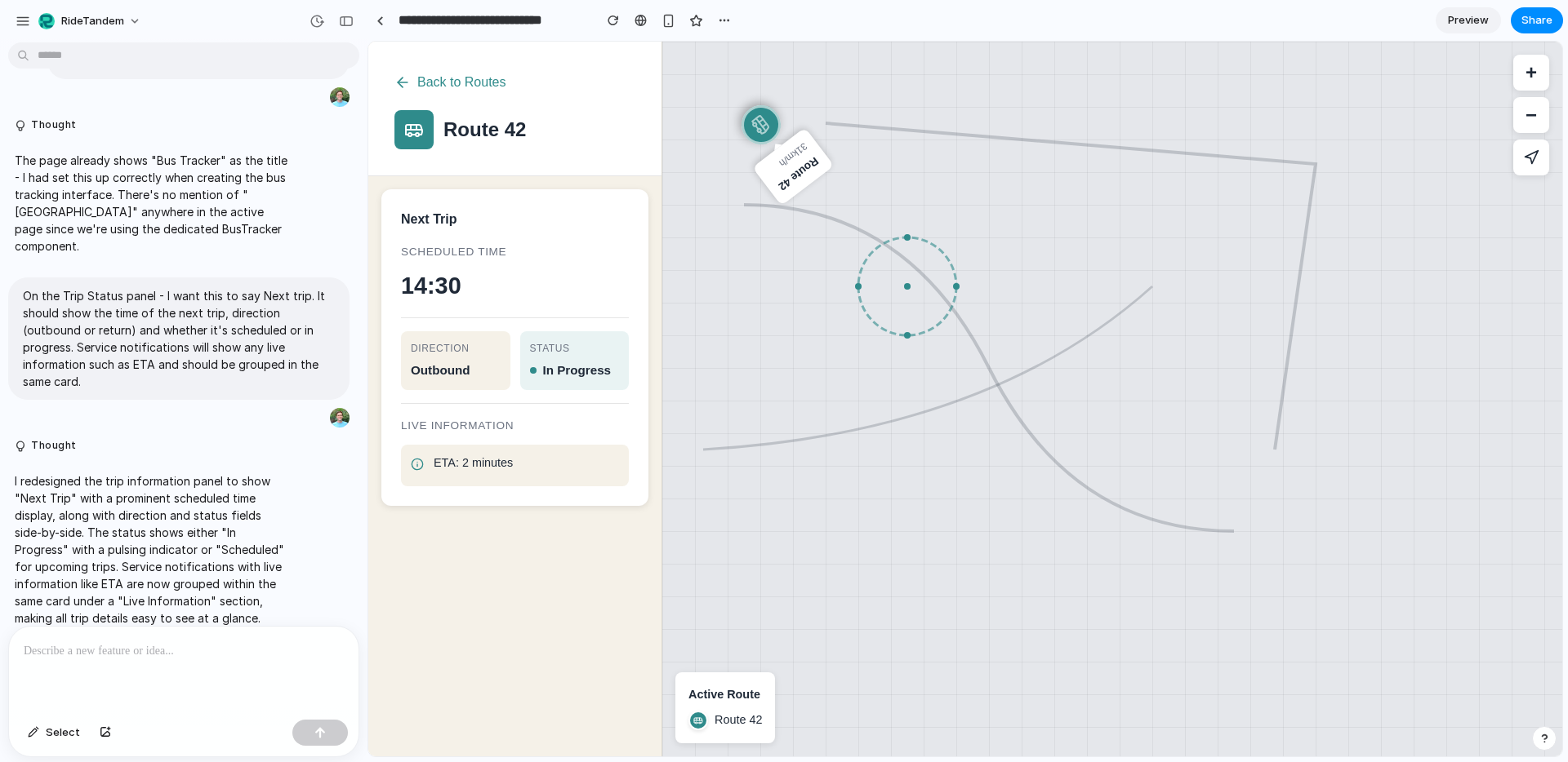
click at [414, 463] on icon at bounding box center [417, 463] width 13 height 13
